Goal: Task Accomplishment & Management: Manage account settings

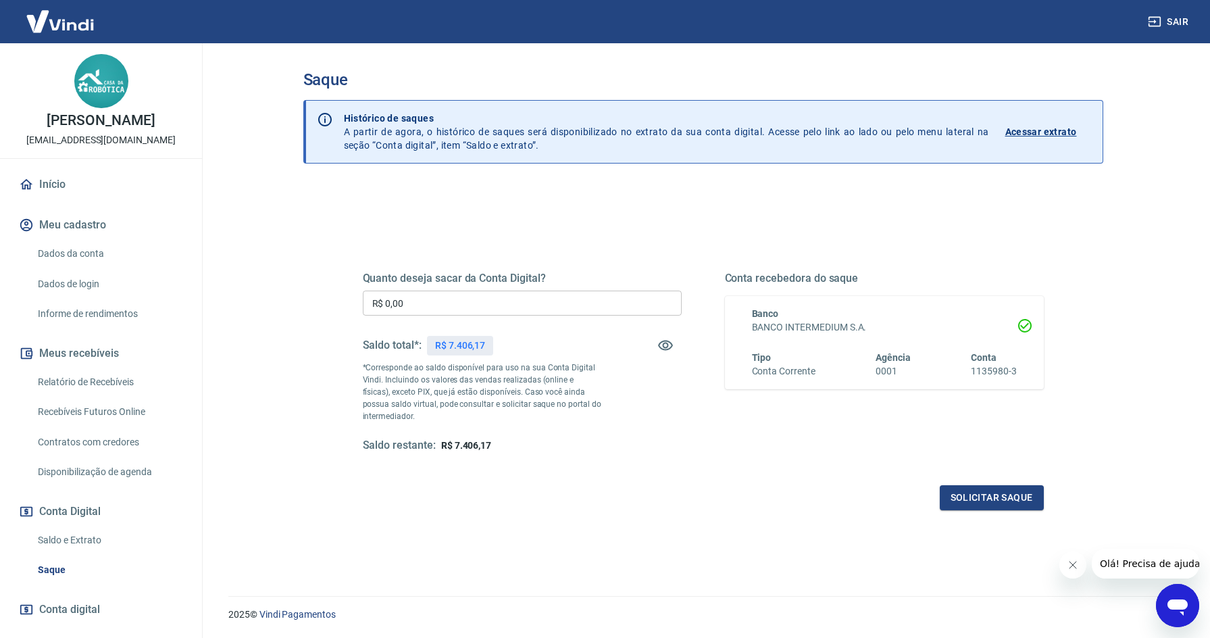
click at [670, 238] on div "Quanto deseja sacar da Conta Digital? R$ 0,00 ​ Saldo total*: R$ 7.406,17 *Corr…" at bounding box center [704, 369] width 714 height 314
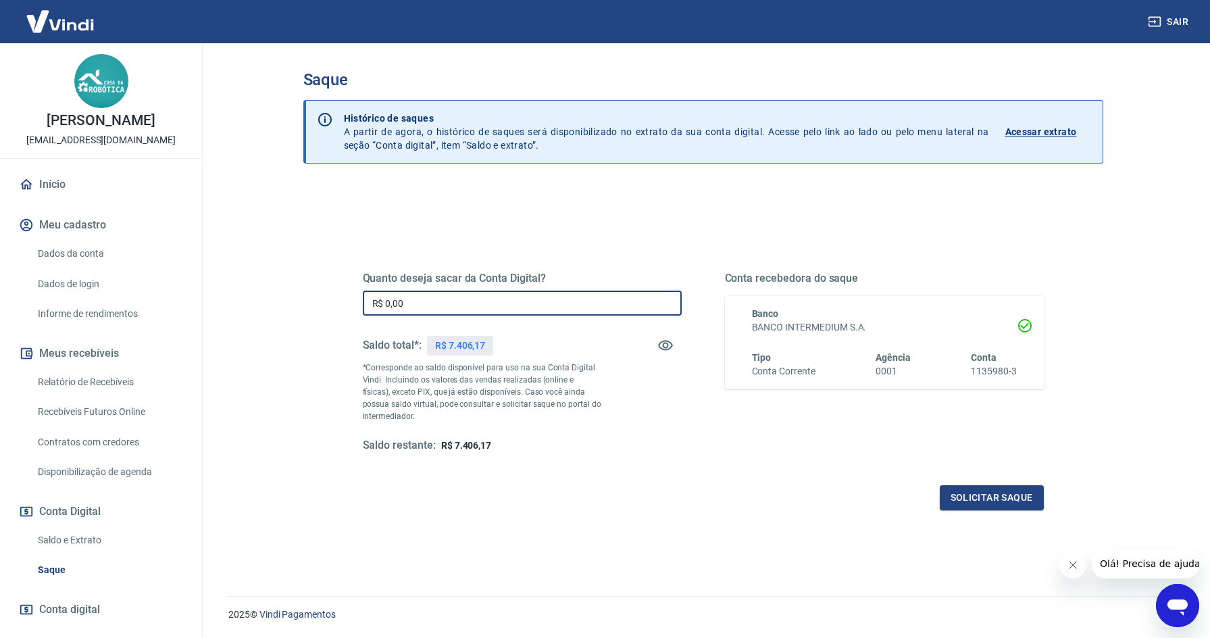
click at [418, 301] on input "R$ 0,00" at bounding box center [522, 303] width 319 height 25
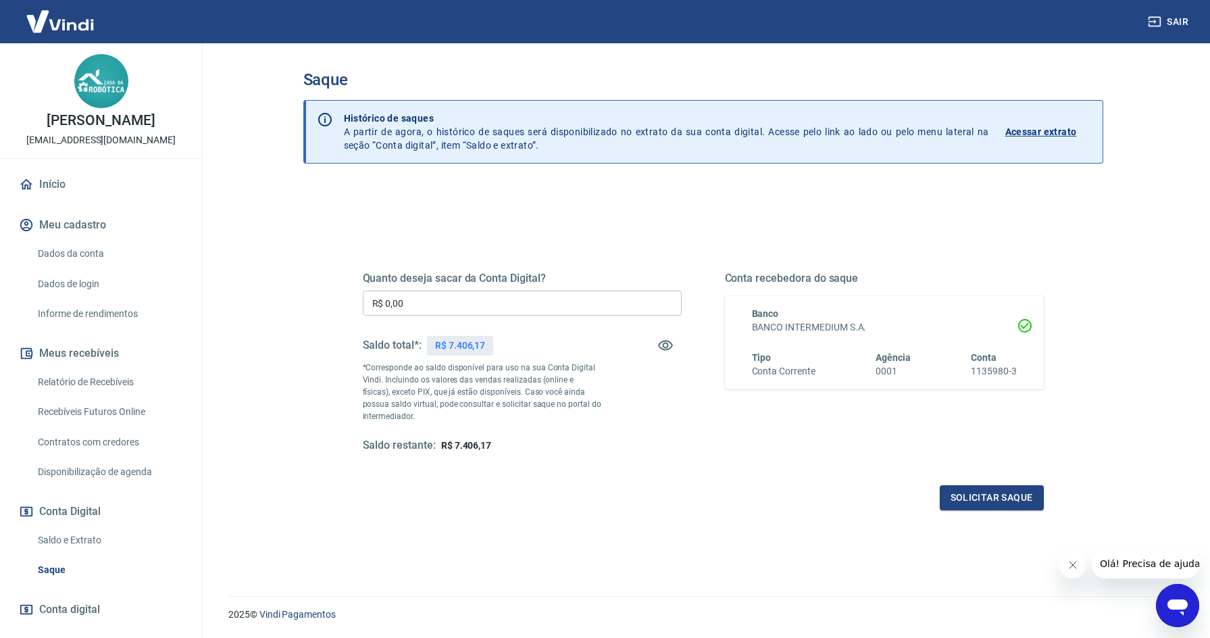
click at [503, 297] on input "R$ 0,00" at bounding box center [522, 303] width 319 height 25
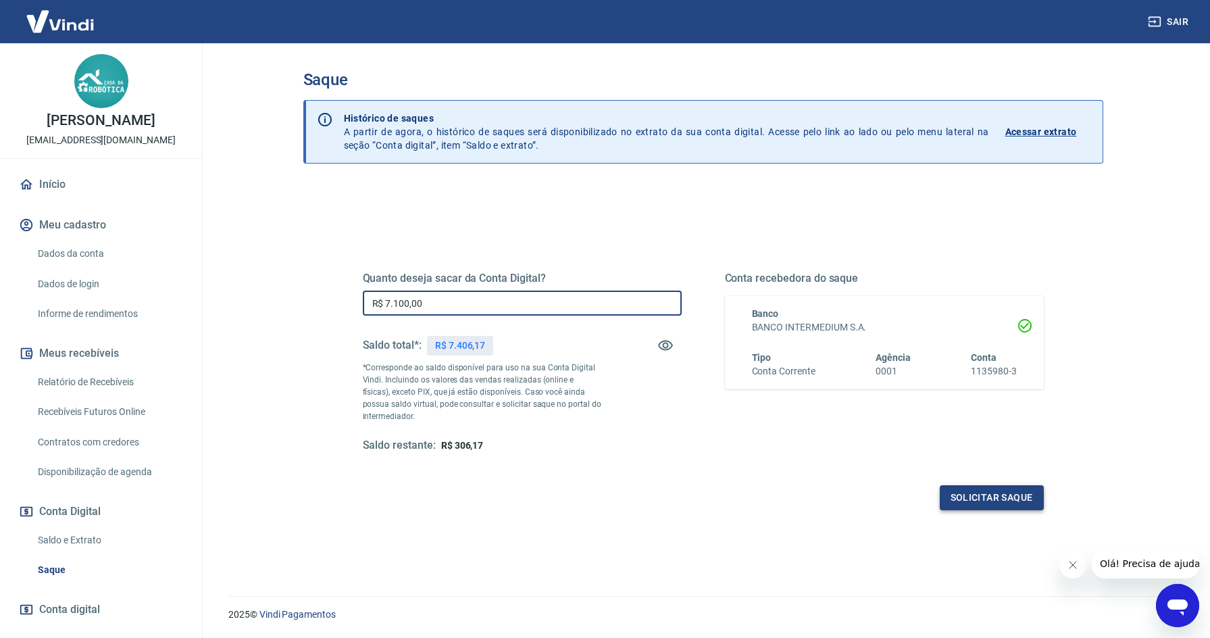
type input "R$ 7.100,00"
click at [976, 494] on button "Solicitar saque" at bounding box center [992, 497] width 104 height 25
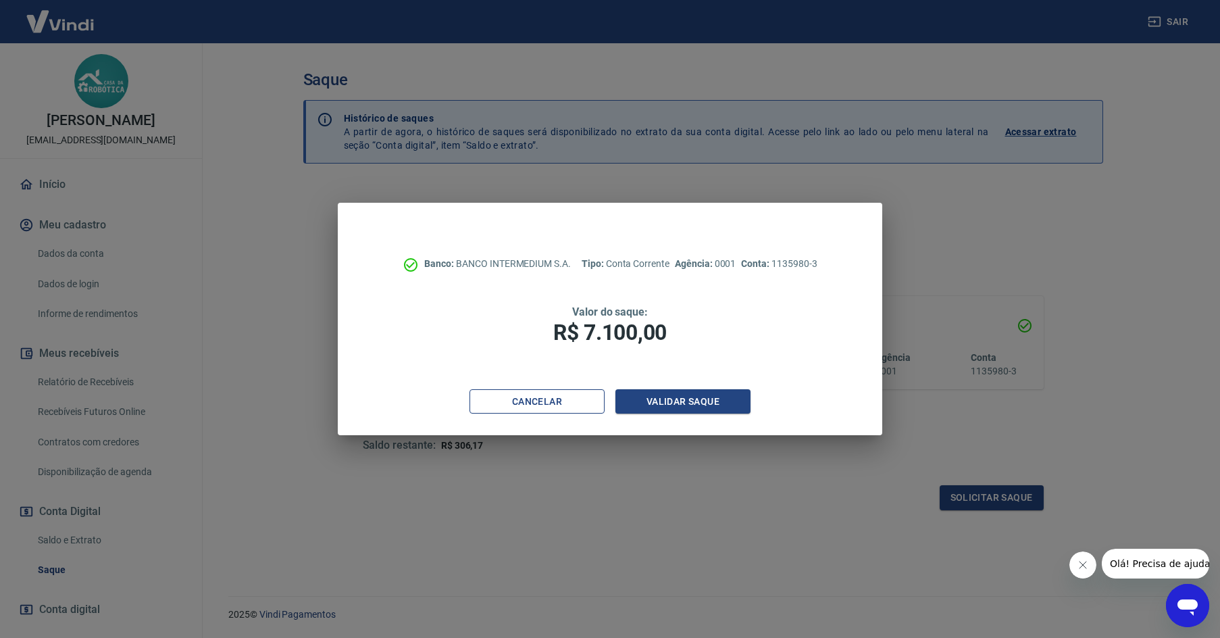
click at [535, 395] on button "Cancelar" at bounding box center [537, 401] width 135 height 25
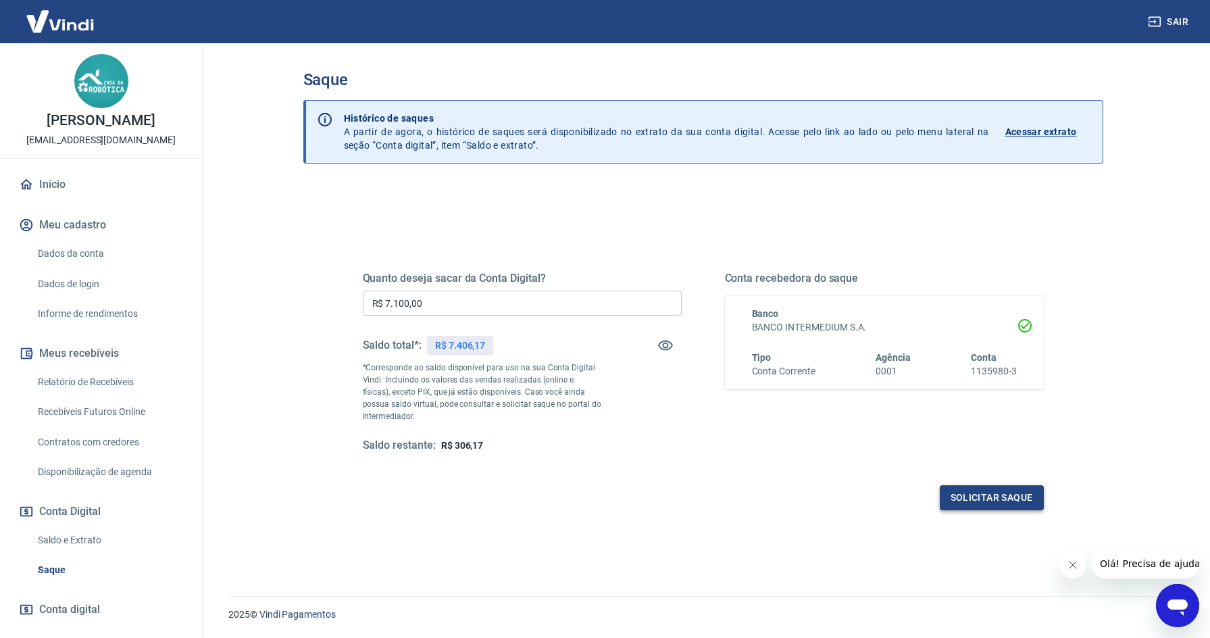
click at [958, 498] on button "Solicitar saque" at bounding box center [992, 497] width 104 height 25
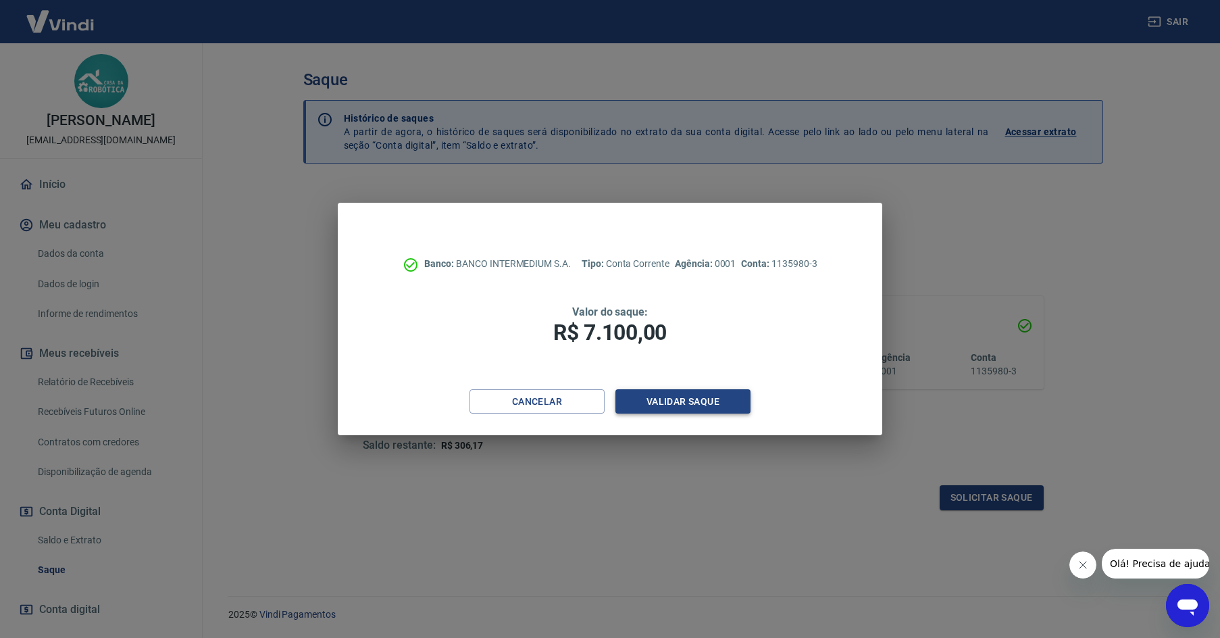
click at [692, 403] on button "Validar saque" at bounding box center [683, 401] width 135 height 25
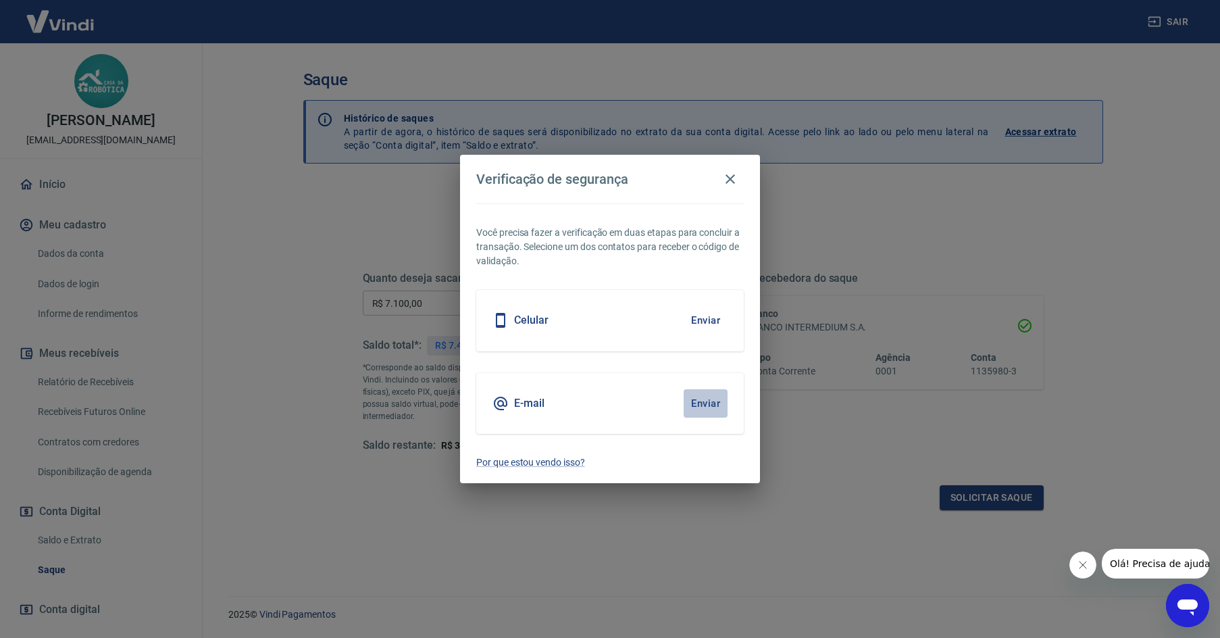
click at [703, 402] on button "Enviar" at bounding box center [706, 403] width 44 height 28
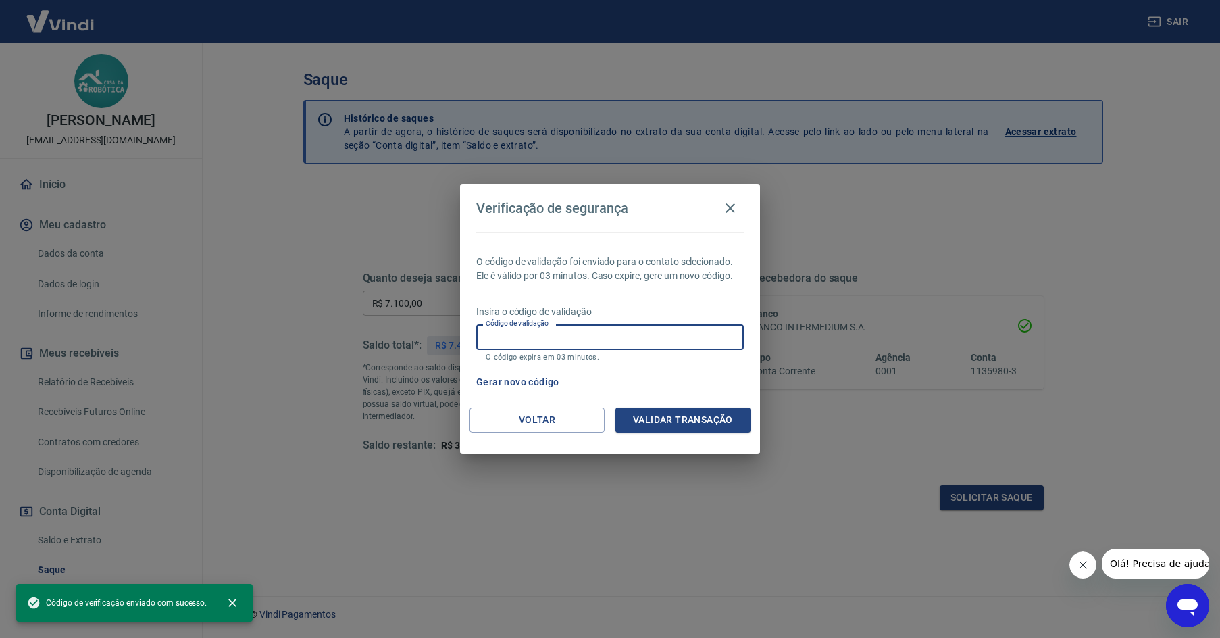
click at [628, 339] on input "Código de validação" at bounding box center [610, 336] width 268 height 25
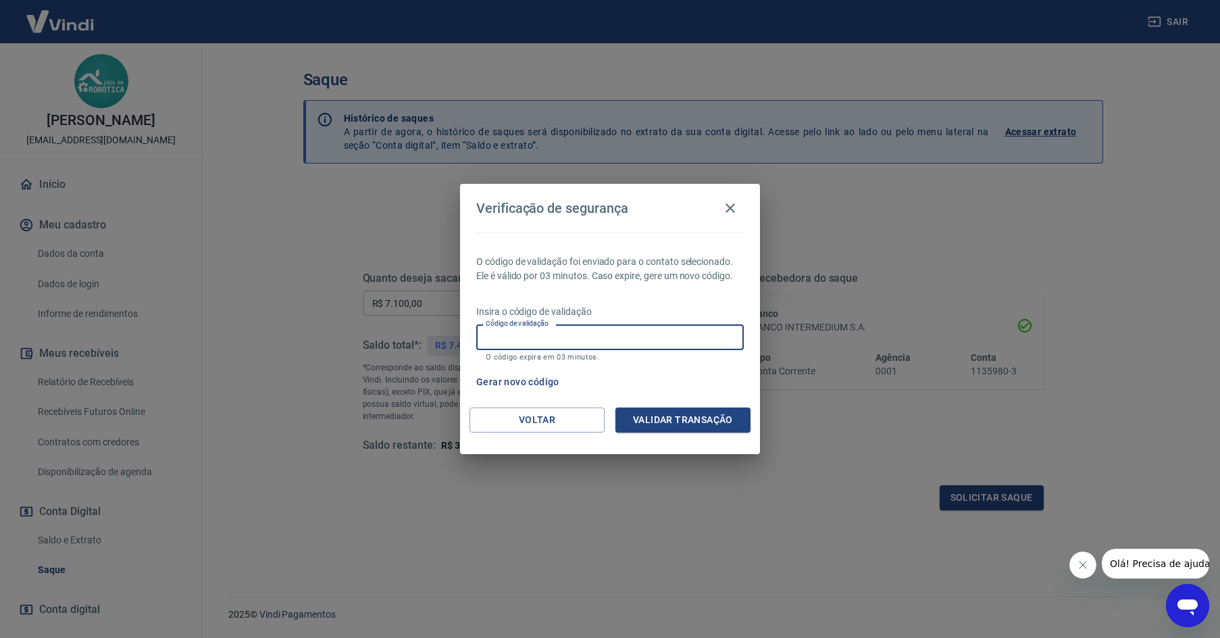
click at [589, 331] on input "Código de validação" at bounding box center [610, 336] width 268 height 25
paste input "395301"
type input "395301"
click at [647, 427] on button "Validar transação" at bounding box center [683, 419] width 135 height 25
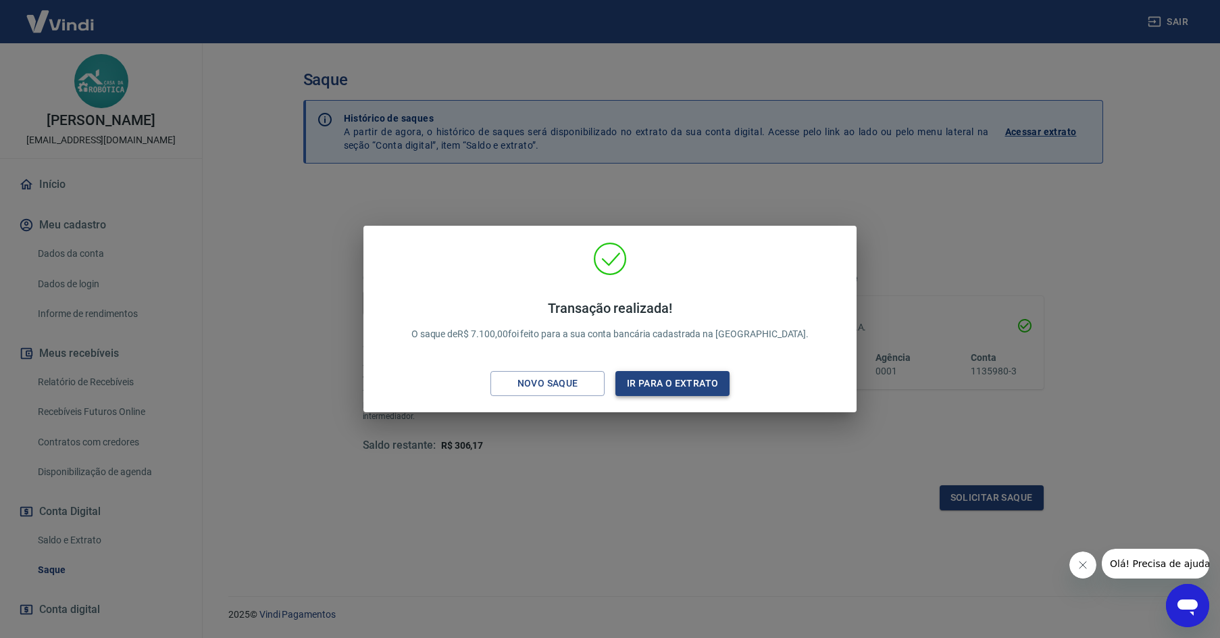
click at [671, 380] on button "Ir para o extrato" at bounding box center [673, 383] width 114 height 25
